Goal: Information Seeking & Learning: Learn about a topic

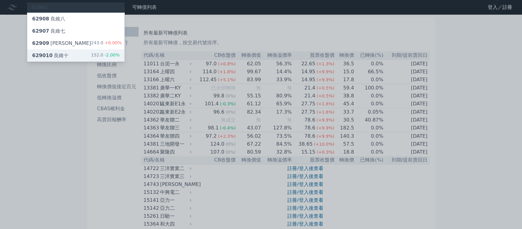
type input "62901"
click at [57, 54] on div "629010 良維十" at bounding box center [50, 55] width 36 height 7
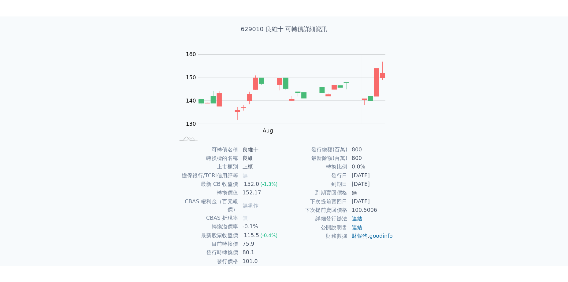
scroll to position [1, 0]
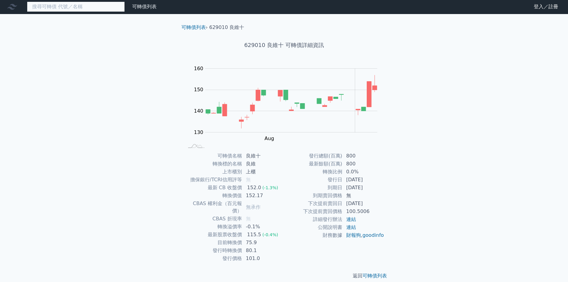
click at [84, 6] on input at bounding box center [76, 7] width 98 height 10
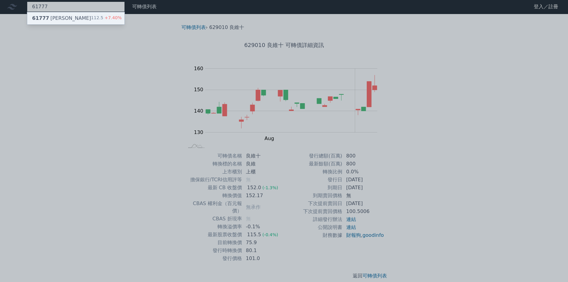
type input "61777"
click at [79, 20] on div "61777 達麗七 112.5 +7.40%" at bounding box center [75, 18] width 97 height 12
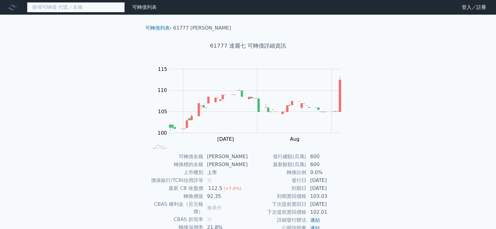
click at [39, 7] on input at bounding box center [76, 7] width 98 height 10
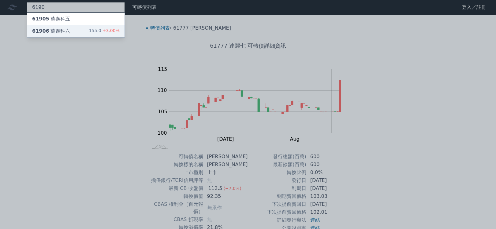
type input "6190"
click at [90, 28] on div "61906 萬泰科六 155.0 +3.00%" at bounding box center [75, 31] width 97 height 12
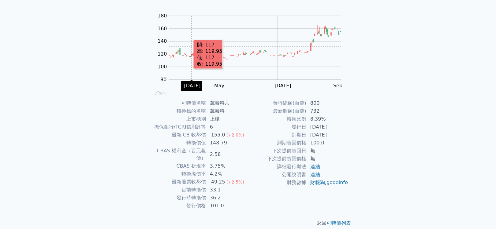
scroll to position [54, 0]
